Goal: Task Accomplishment & Management: Manage account settings

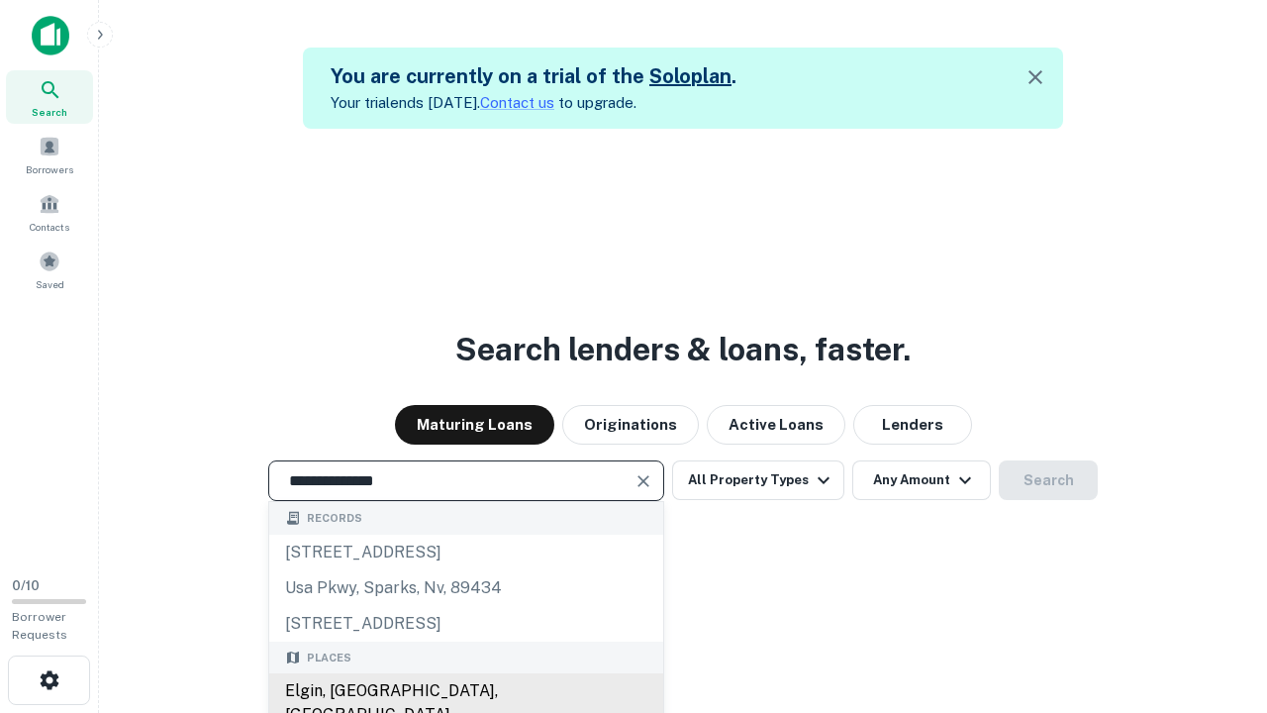
click at [465, 691] on div "Elgin, [GEOGRAPHIC_DATA], [GEOGRAPHIC_DATA]" at bounding box center [466, 702] width 394 height 59
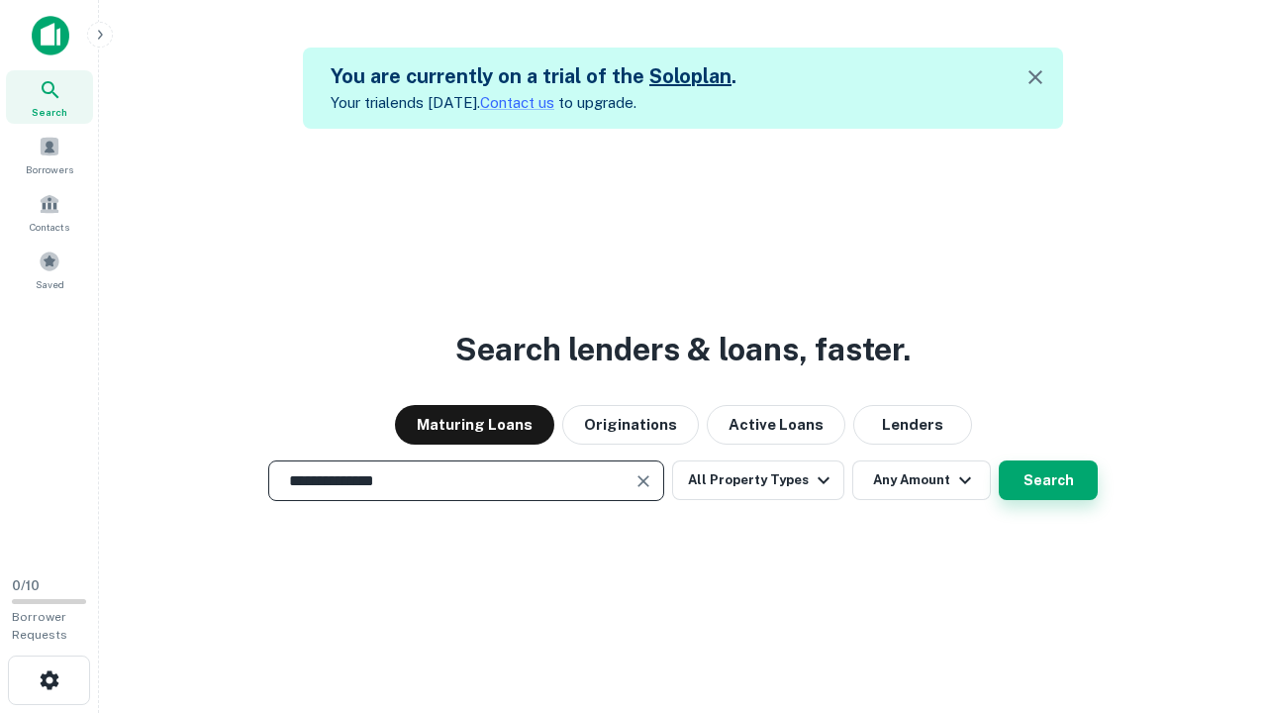
type input "**********"
click at [1048, 480] on button "Search" at bounding box center [1048, 480] width 99 height 40
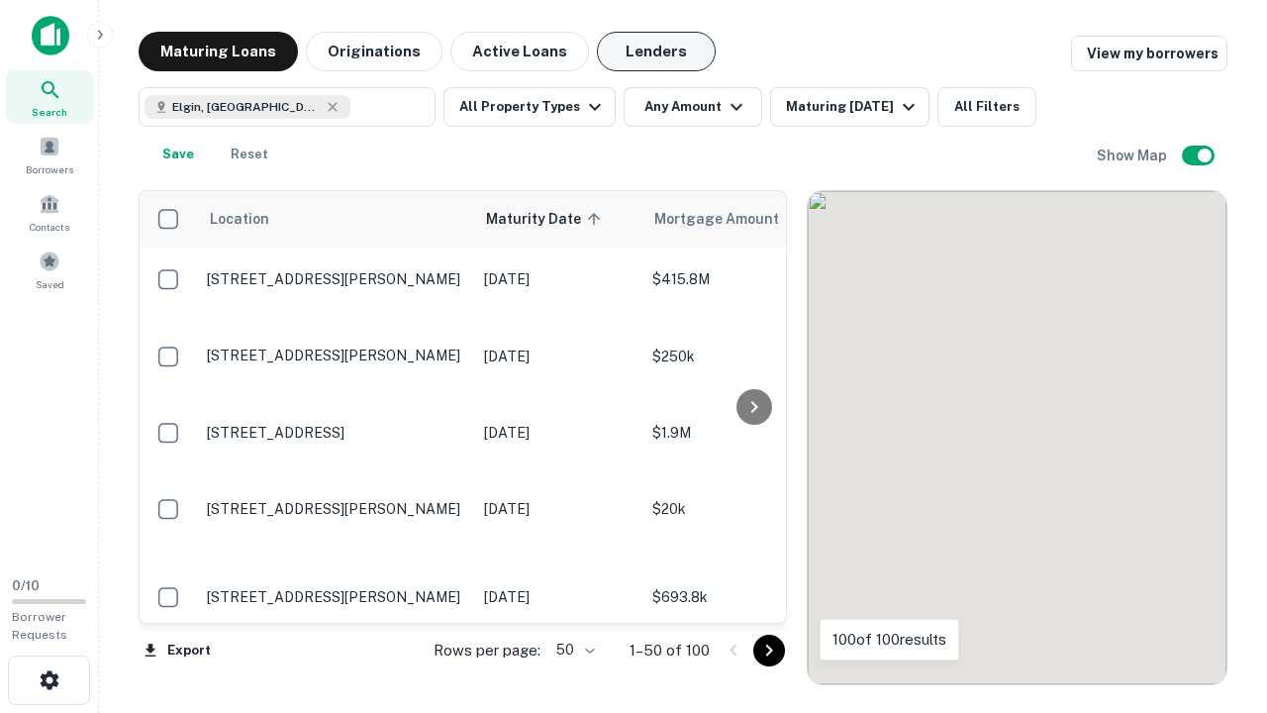
click at [656, 51] on button "Lenders" at bounding box center [656, 52] width 119 height 40
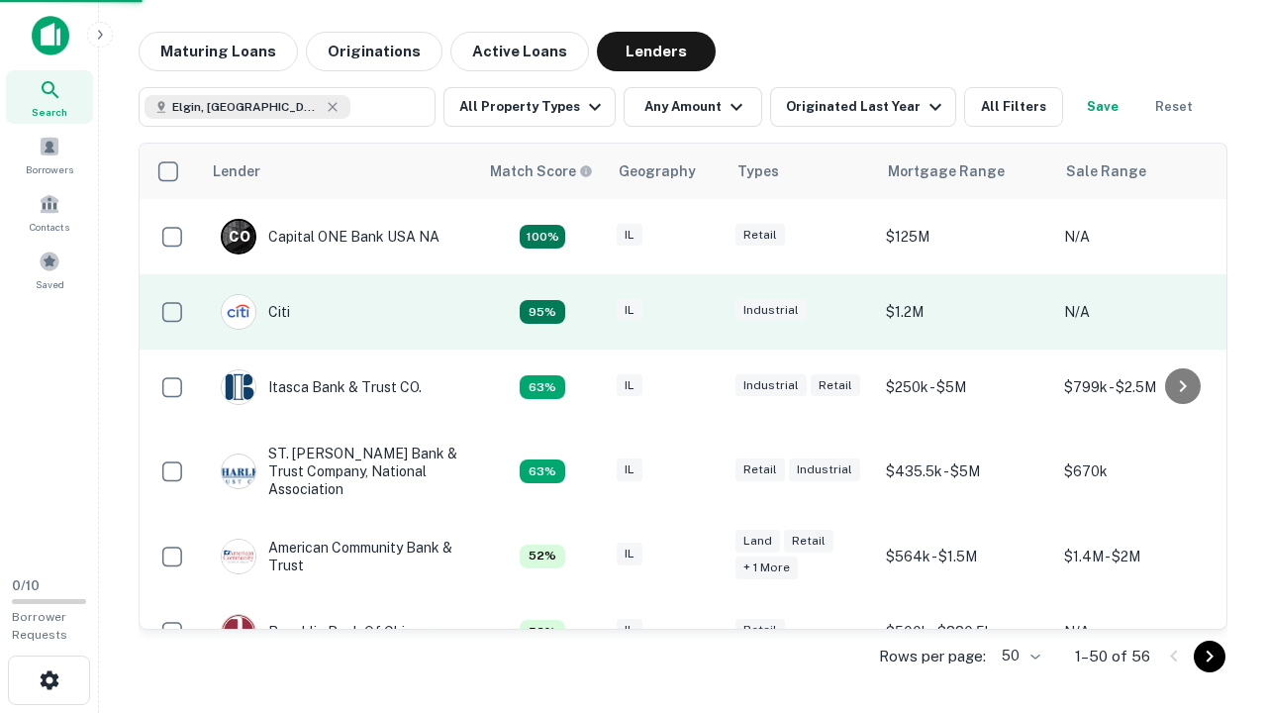
click at [703, 312] on div "IL" at bounding box center [666, 312] width 99 height 27
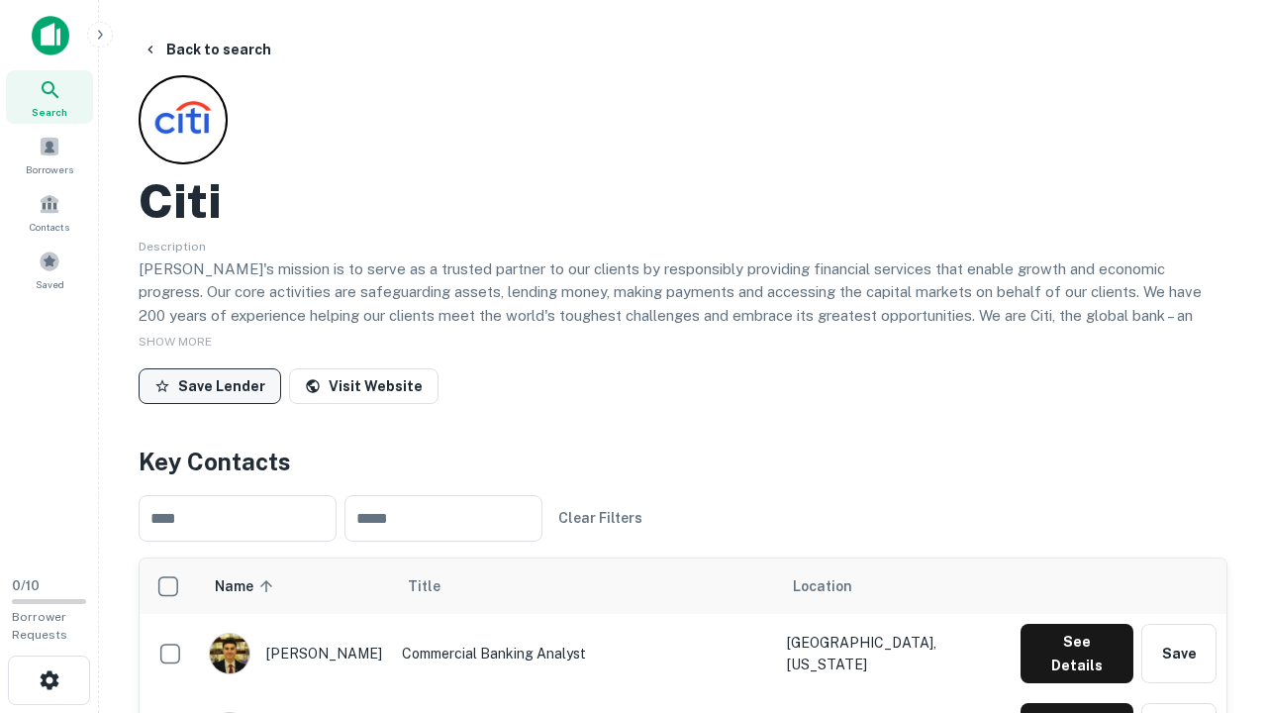
click at [210, 385] on button "Save Lender" at bounding box center [210, 386] width 143 height 36
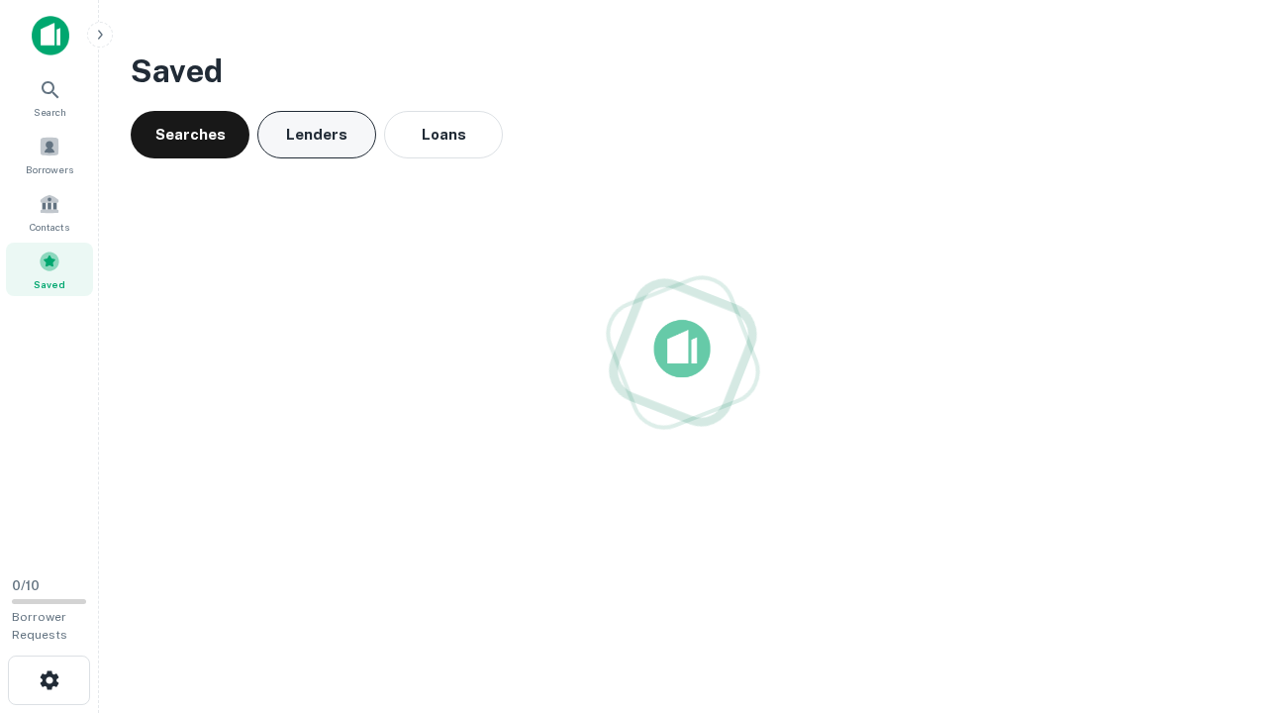
click at [317, 135] on button "Lenders" at bounding box center [316, 135] width 119 height 48
